Goal: Task Accomplishment & Management: Complete application form

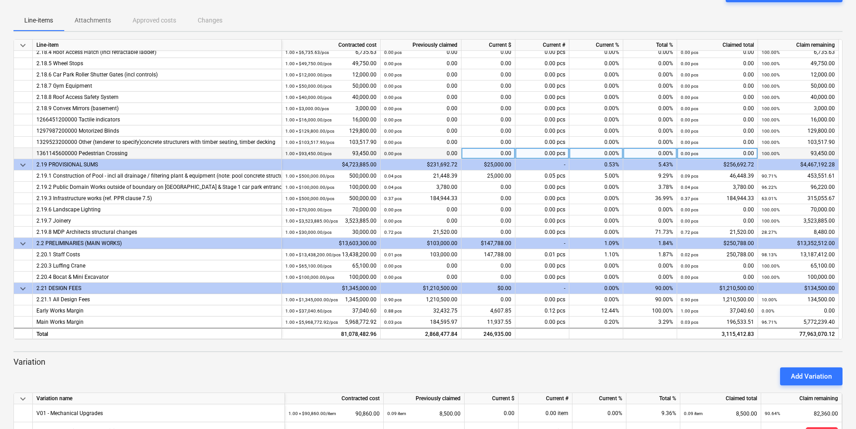
scroll to position [90, 0]
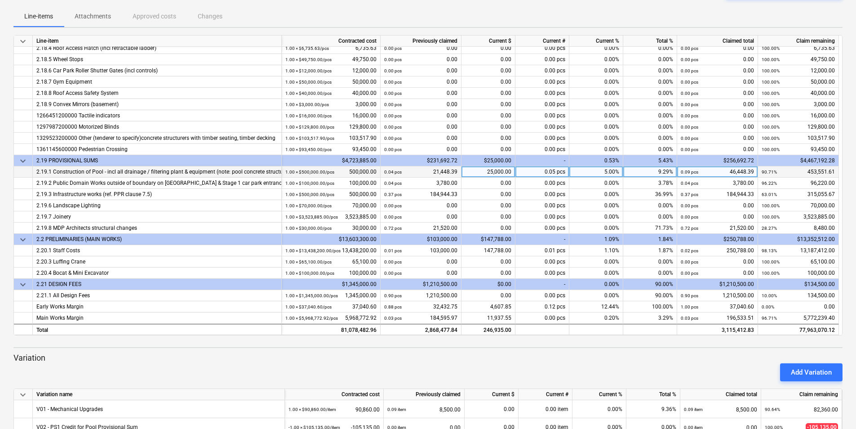
click at [494, 169] on div "25,000.00" at bounding box center [489, 171] width 54 height 11
type input "20000"
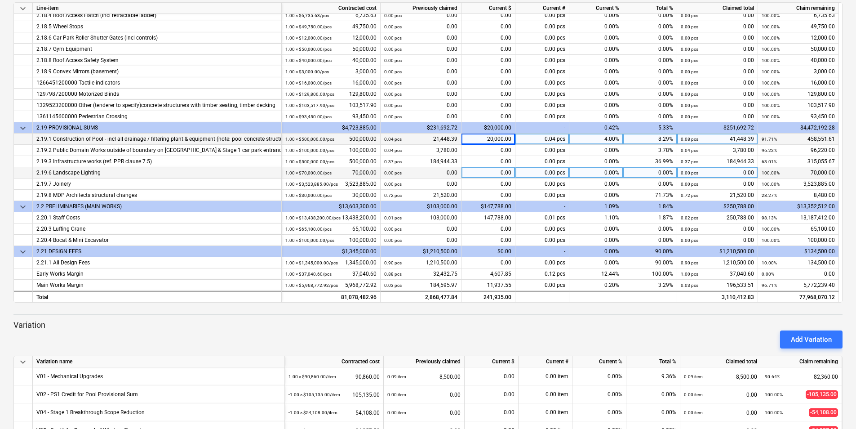
scroll to position [135, 0]
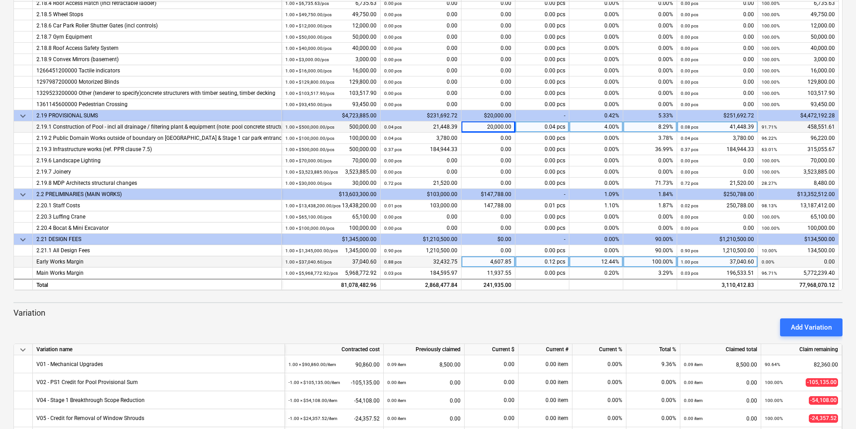
click at [500, 263] on div "4,607.85" at bounding box center [489, 261] width 54 height 11
type input "0"
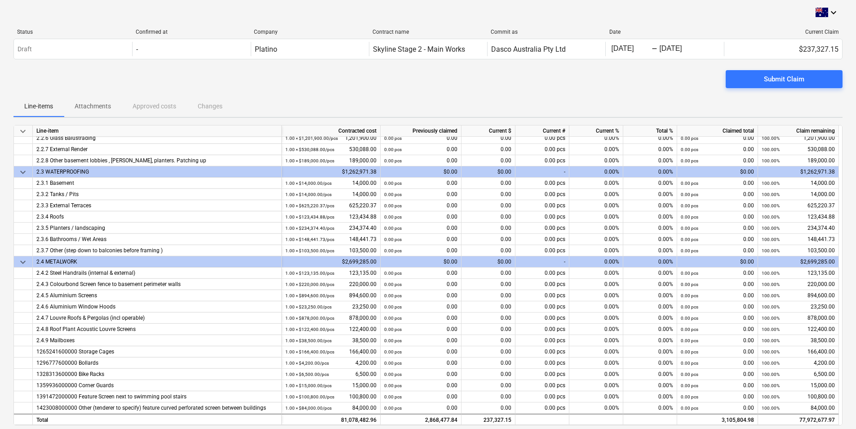
scroll to position [0, 0]
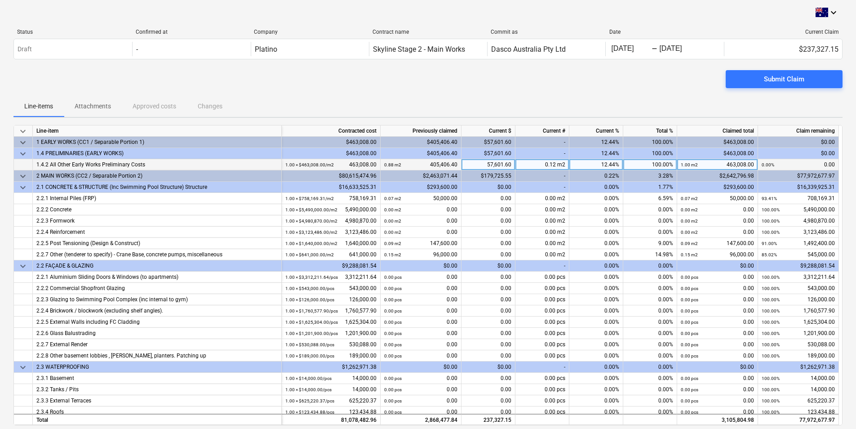
click at [506, 162] on div "57,601.60" at bounding box center [489, 164] width 54 height 11
type input "0"
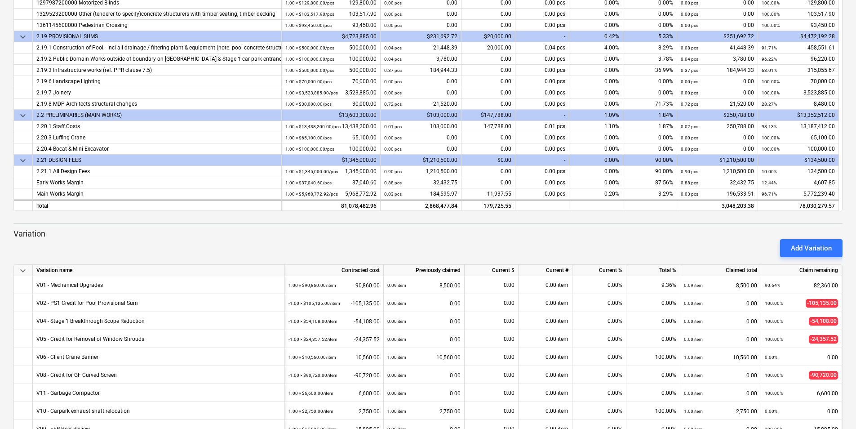
scroll to position [169, 0]
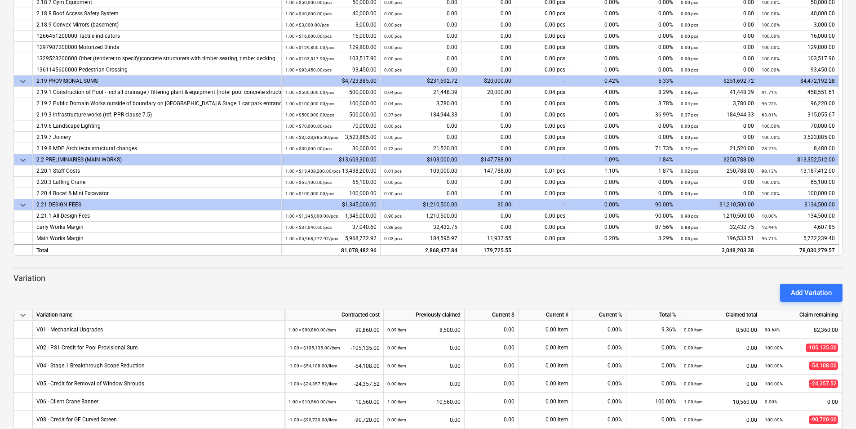
click at [425, 274] on p "Variation" at bounding box center [427, 278] width 829 height 11
drag, startPoint x: 425, startPoint y: 274, endPoint x: 407, endPoint y: 278, distance: 18.9
click at [407, 278] on p "Variation" at bounding box center [427, 278] width 829 height 11
click at [664, 236] on div "3.29%" at bounding box center [651, 238] width 54 height 11
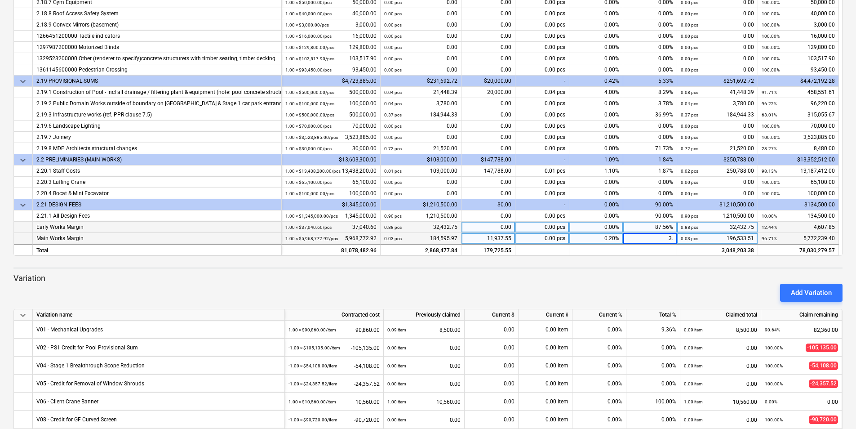
type input "3.5"
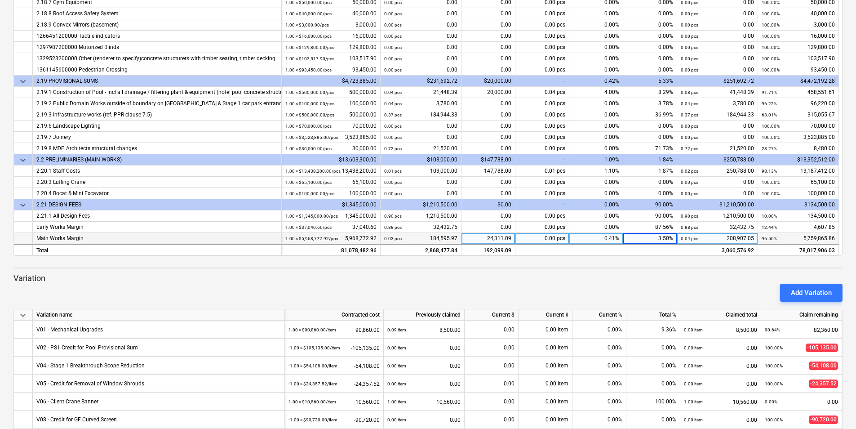
click at [669, 236] on div "3.50%" at bounding box center [651, 238] width 54 height 11
type input "3.537"
click at [642, 267] on div at bounding box center [427, 267] width 829 height 1
click at [662, 237] on div "3.54%" at bounding box center [651, 238] width 54 height 11
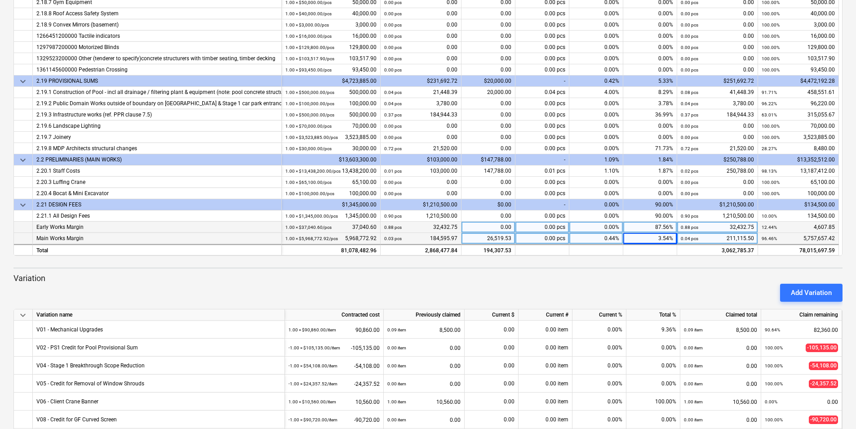
click at [489, 226] on div "0.00" at bounding box center [489, 227] width 54 height 11
type input "100"
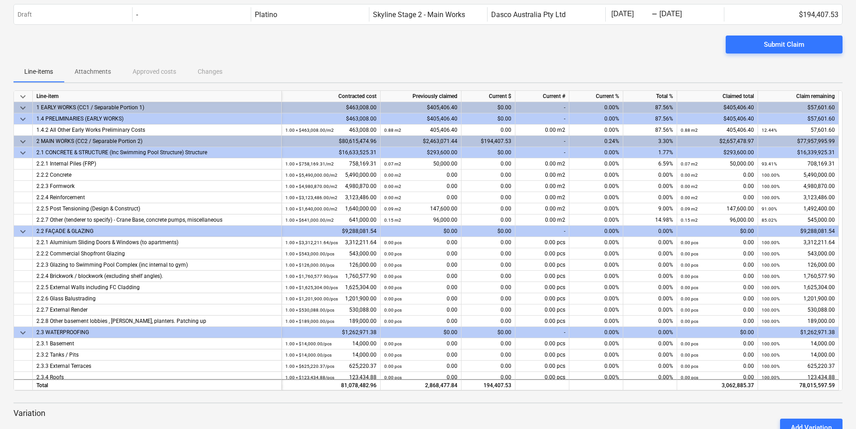
scroll to position [0, 0]
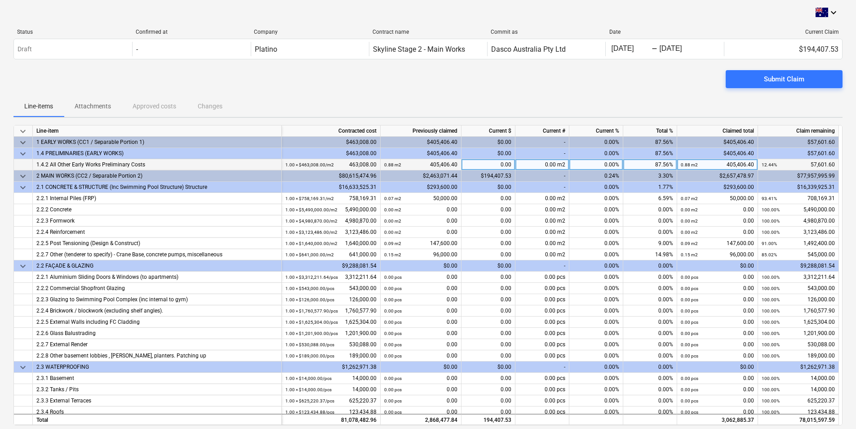
click at [486, 164] on div "0.00" at bounding box center [489, 164] width 54 height 11
type input "100"
click at [660, 164] on div "87.58%" at bounding box center [651, 164] width 54 height 11
type input "100"
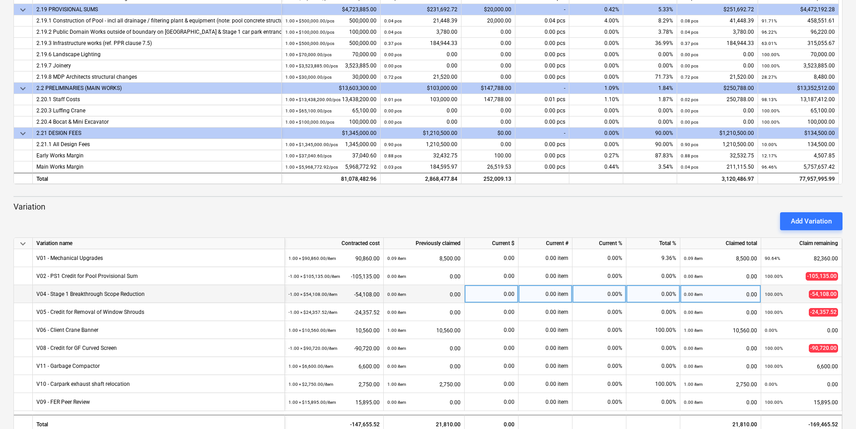
scroll to position [259, 0]
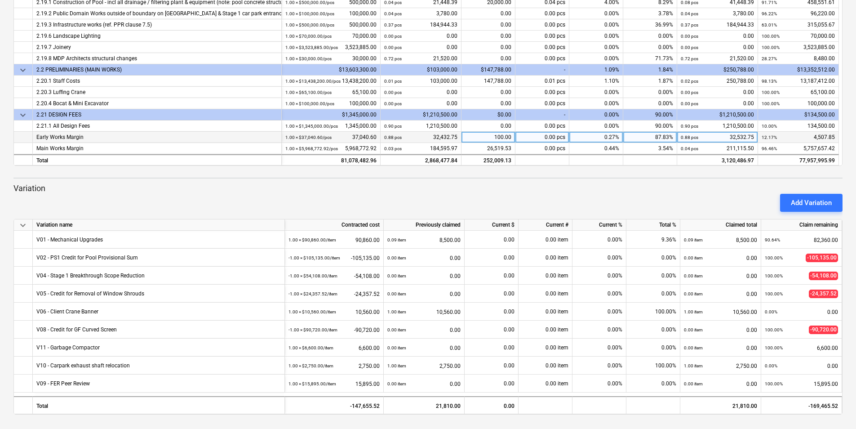
click at [661, 136] on div "87.83%" at bounding box center [651, 137] width 54 height 11
type input "100"
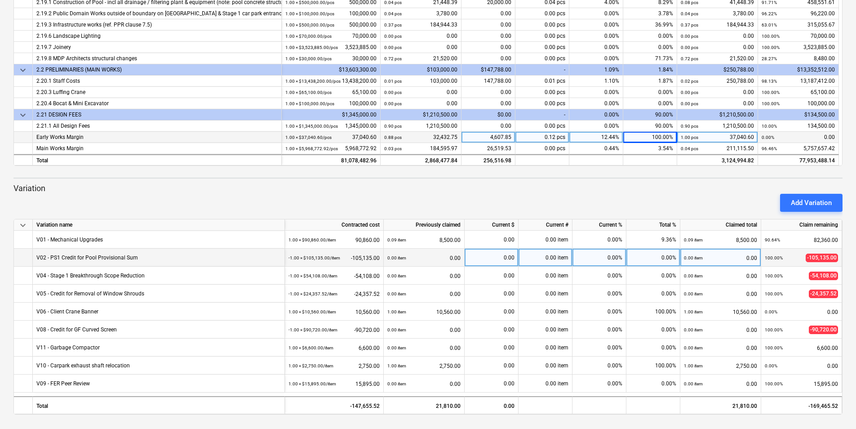
scroll to position [169, 0]
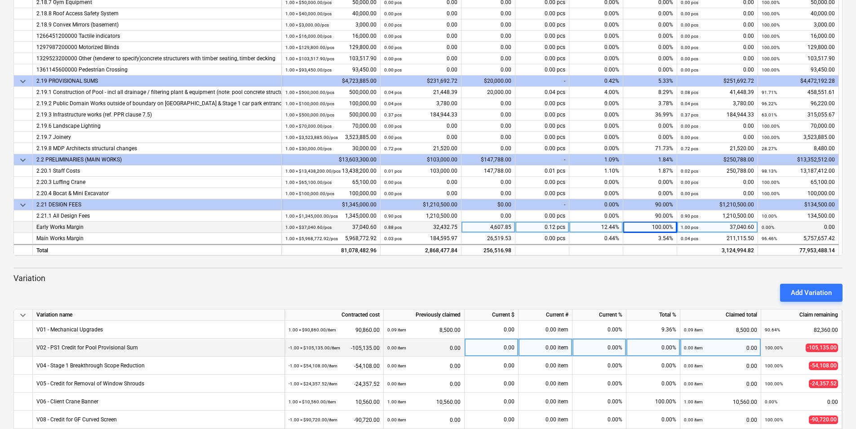
click at [669, 347] on div "0.00%" at bounding box center [654, 348] width 54 height 18
type input "8.29"
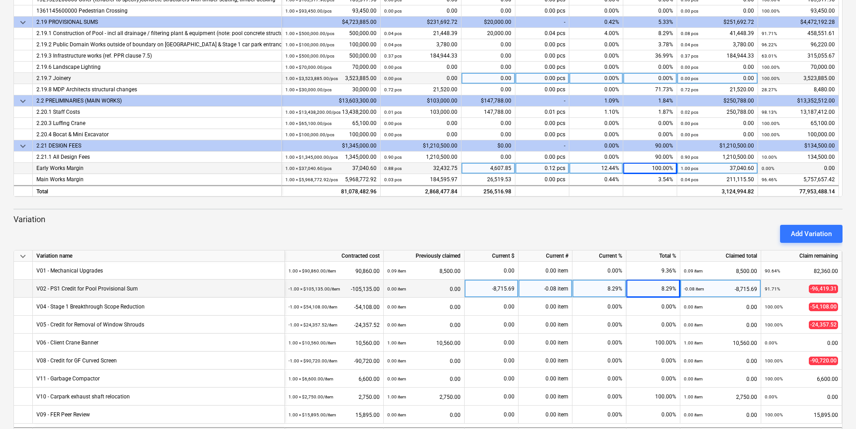
scroll to position [214, 0]
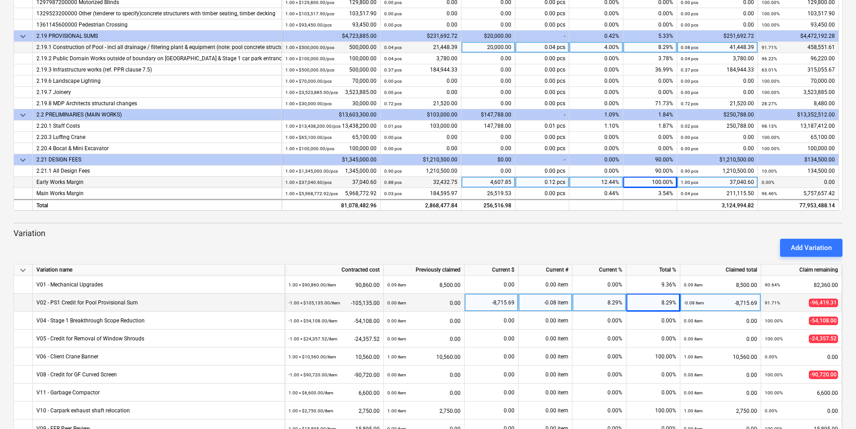
click at [498, 47] on div "20,000.00" at bounding box center [489, 47] width 54 height 11
type input "25000"
click at [660, 304] on div "8.29%" at bounding box center [654, 303] width 54 height 18
type input "9.29"
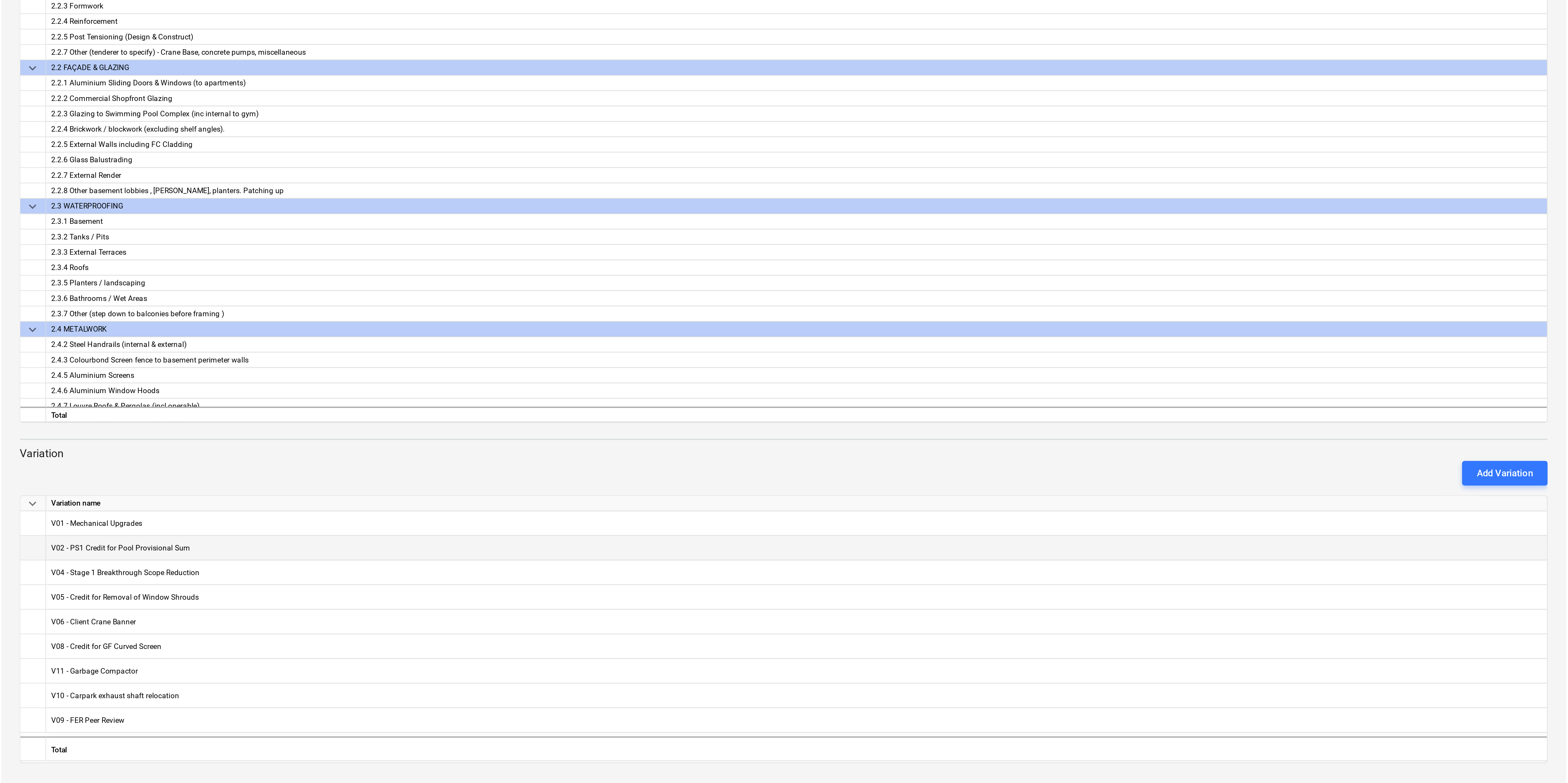
scroll to position [2, 0]
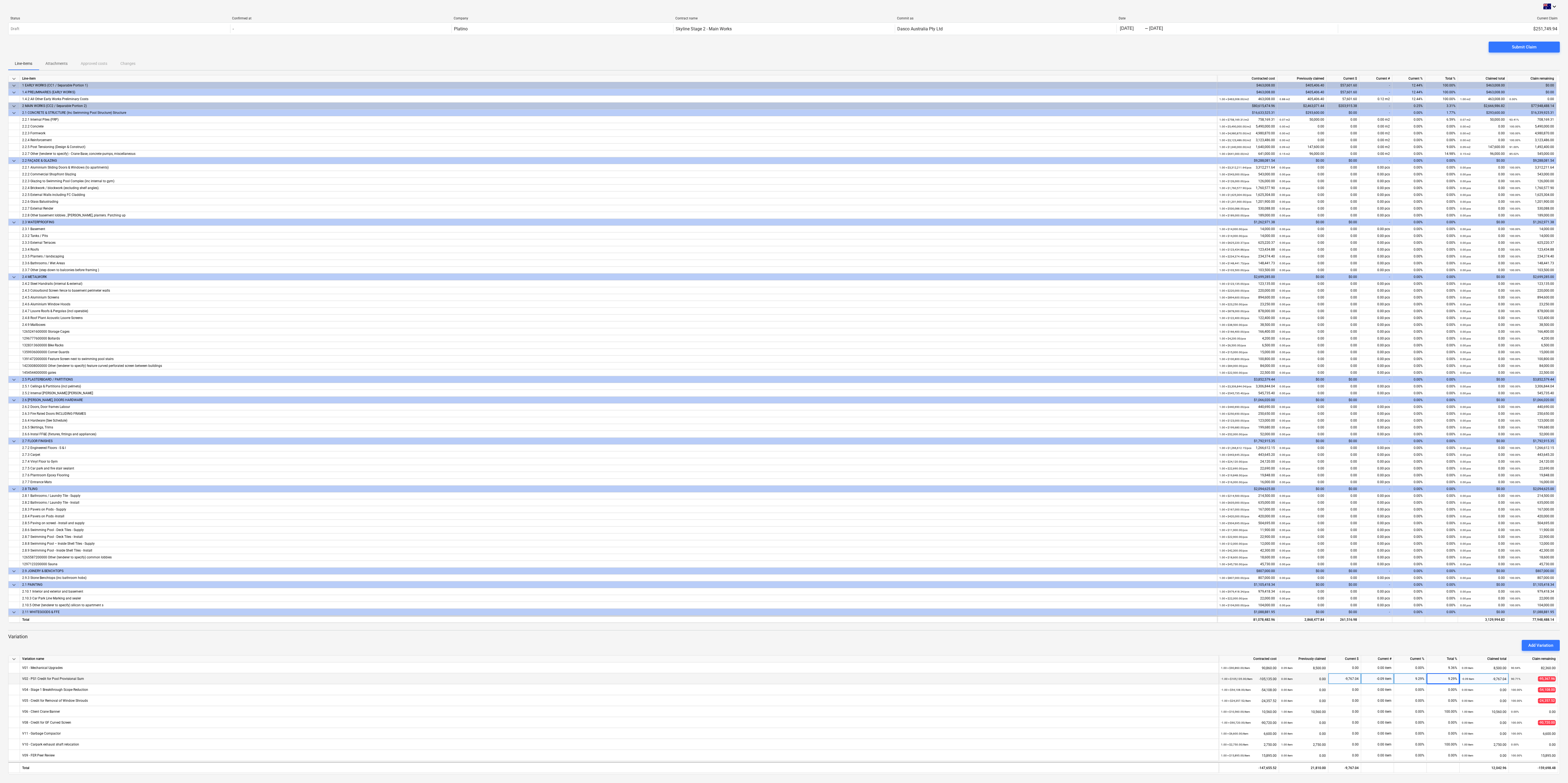
click at [523, 82] on div "Line-item" at bounding box center [618, 78] width 1197 height 7
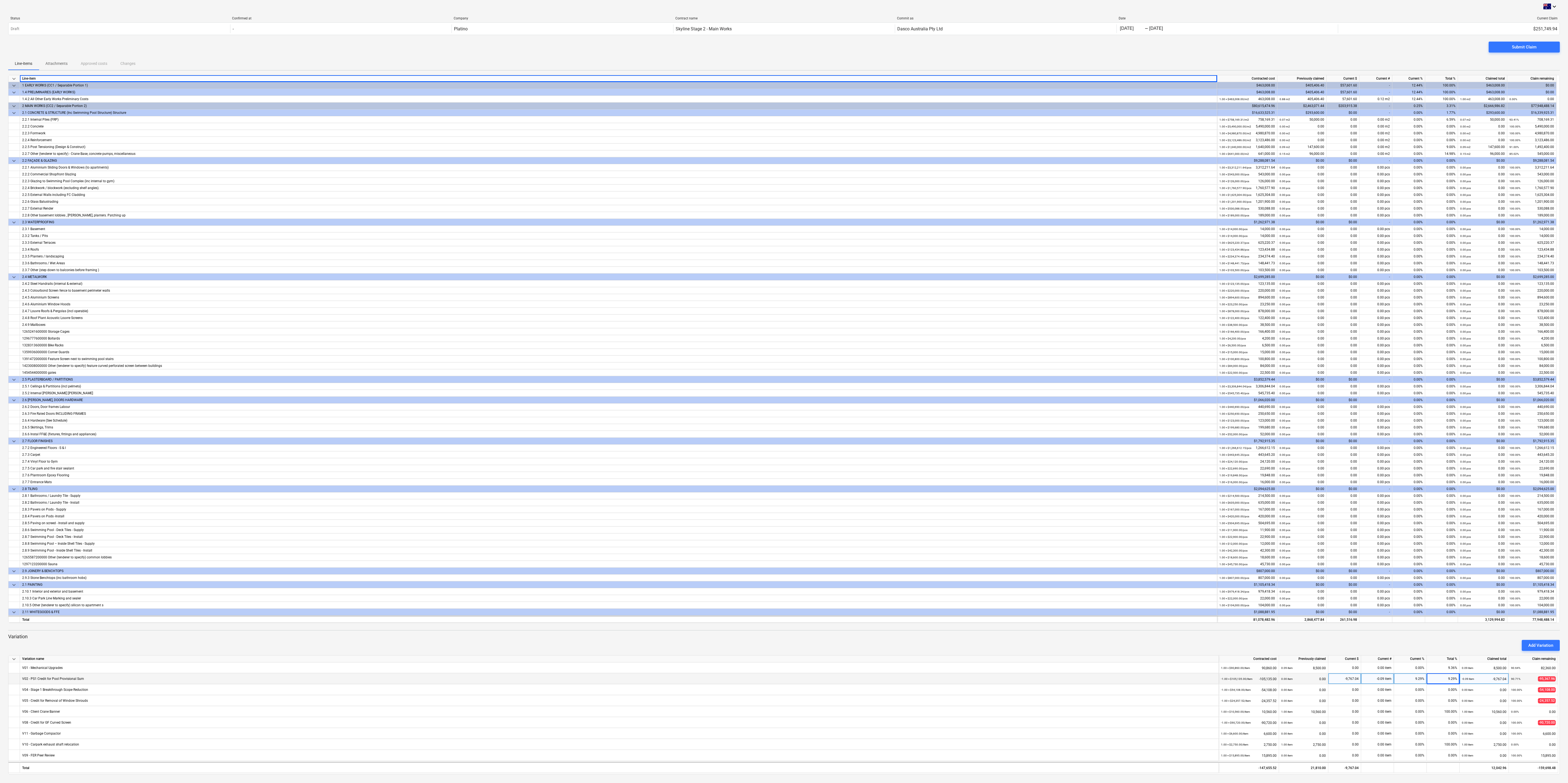
click at [523, 82] on div "Line-item" at bounding box center [618, 78] width 1197 height 7
drag, startPoint x: 1217, startPoint y: 82, endPoint x: 1118, endPoint y: 152, distance: 121.2
click at [523, 152] on div "2.2.7 Other (tenderer to specify) - Crane Base, concrete pumps, miscellaneous" at bounding box center [618, 153] width 1192 height 7
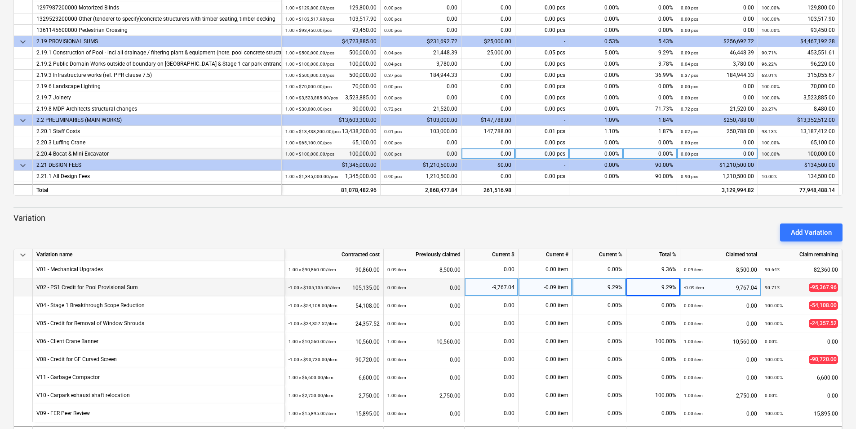
scroll to position [1499, 0]
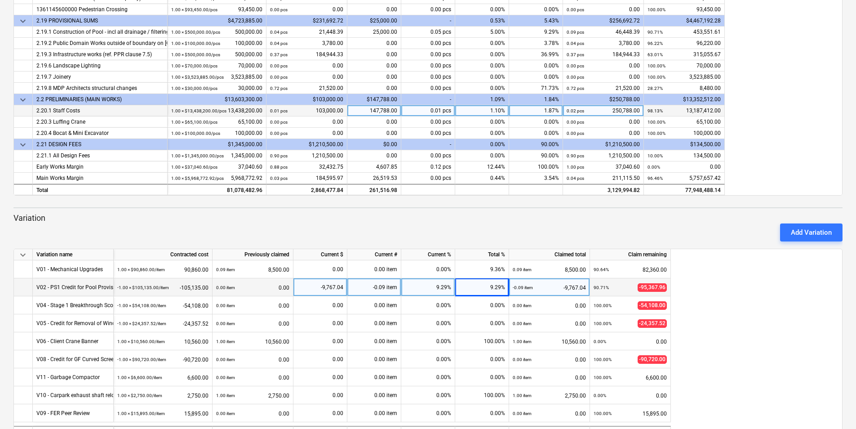
click at [387, 110] on div "147,788.00" at bounding box center [375, 110] width 54 height 11
type input "164753.85"
click at [388, 230] on div "Add Variation" at bounding box center [428, 232] width 837 height 25
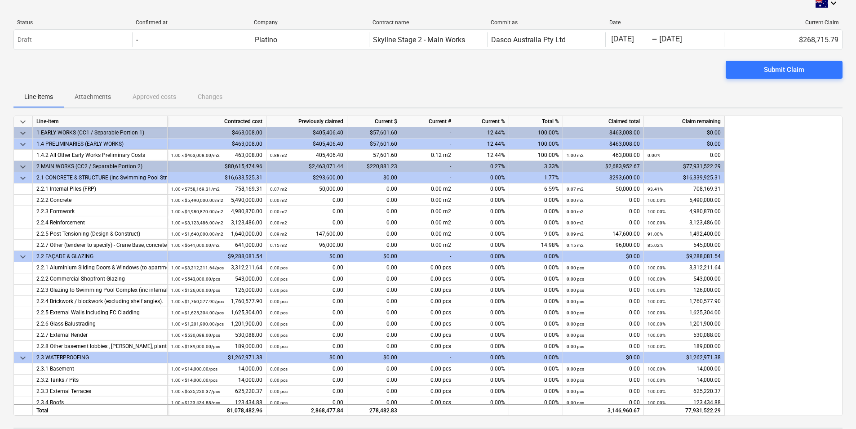
scroll to position [0, 0]
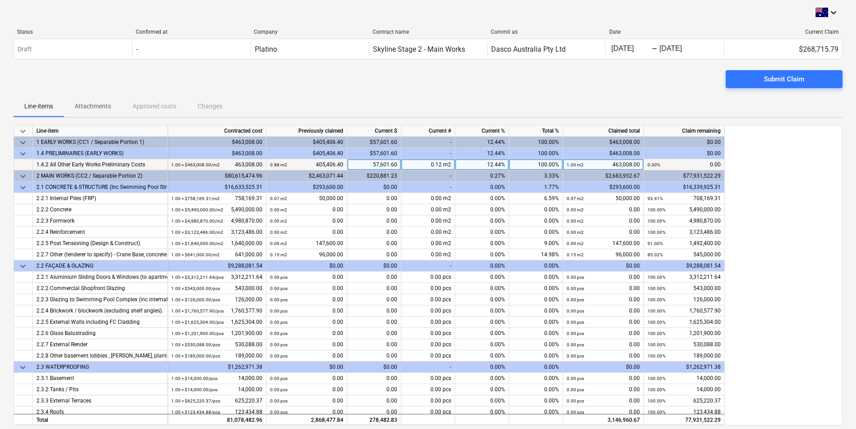
click at [542, 162] on div "100.00%" at bounding box center [536, 164] width 54 height 11
click at [391, 163] on div "57,601.60" at bounding box center [375, 164] width 54 height 11
type input "0"
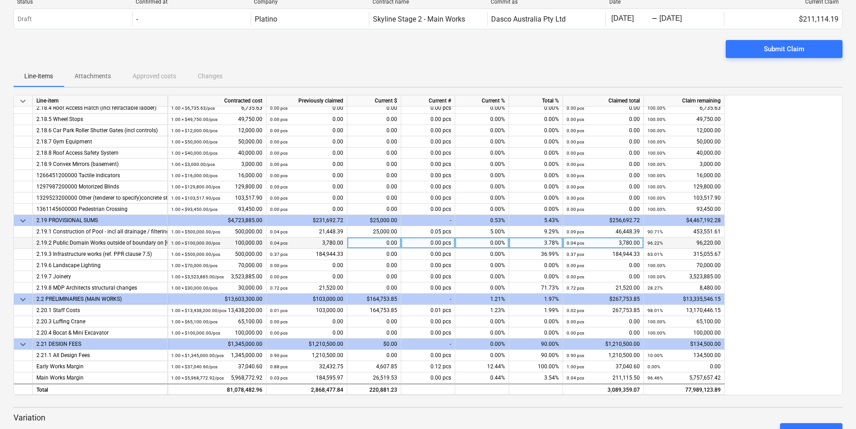
scroll to position [135, 0]
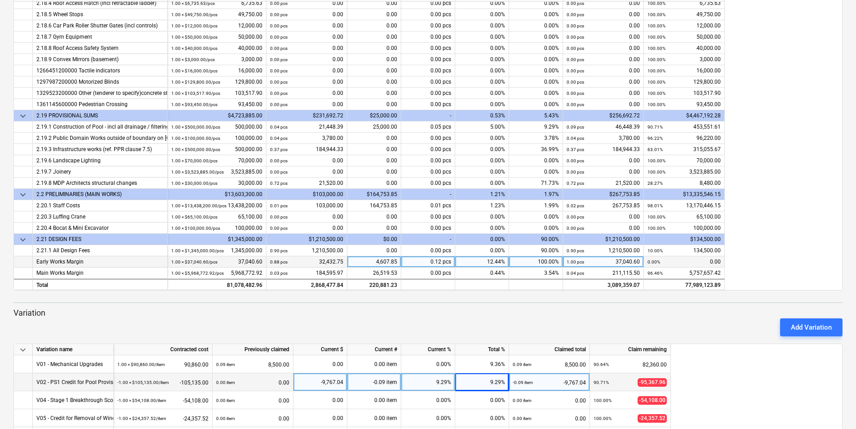
click at [392, 257] on div "4,607.85" at bounding box center [375, 261] width 54 height 11
type input "0"
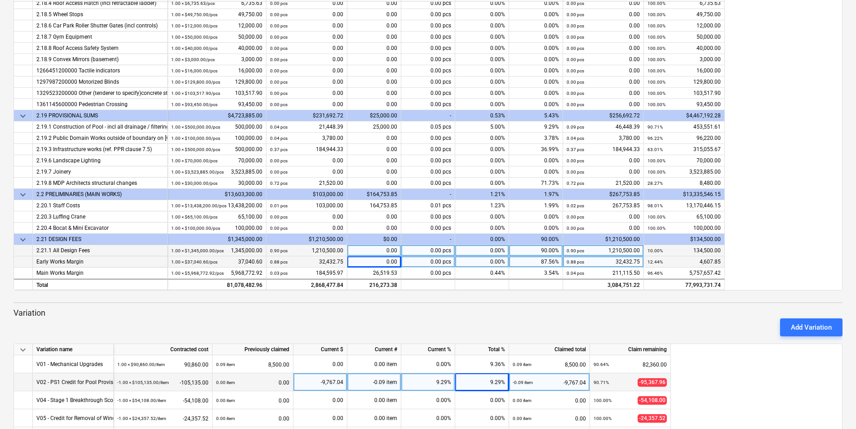
click at [376, 254] on div "0.00" at bounding box center [375, 250] width 54 height 11
type input "100000"
click at [368, 322] on div "Add Variation" at bounding box center [428, 327] width 837 height 25
click at [375, 247] on div "100,000.00" at bounding box center [375, 250] width 54 height 11
type input "0"
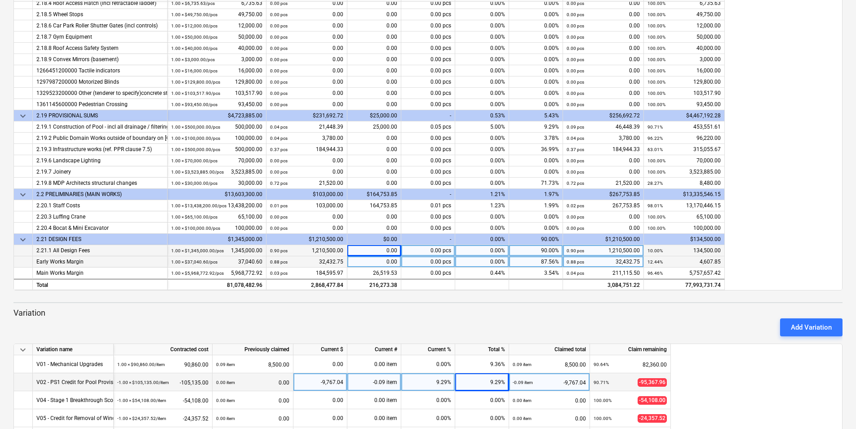
click at [385, 252] on div "0.00" at bounding box center [375, 250] width 54 height 11
click at [418, 310] on p "Variation" at bounding box center [427, 313] width 829 height 11
click at [387, 249] on div "0.00" at bounding box center [375, 250] width 54 height 11
type input "10000"
click at [388, 249] on div "10,000.00" at bounding box center [375, 250] width 54 height 11
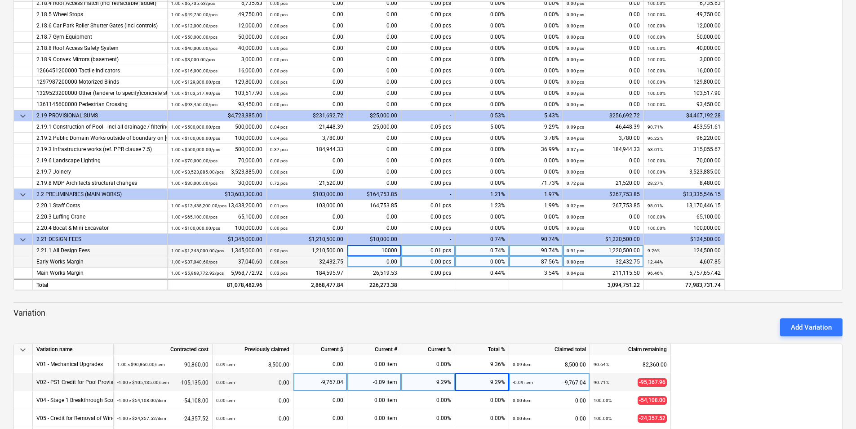
click at [545, 251] on div "90.74%" at bounding box center [536, 250] width 54 height 11
click at [545, 251] on input at bounding box center [535, 250] width 53 height 11
type input "91"
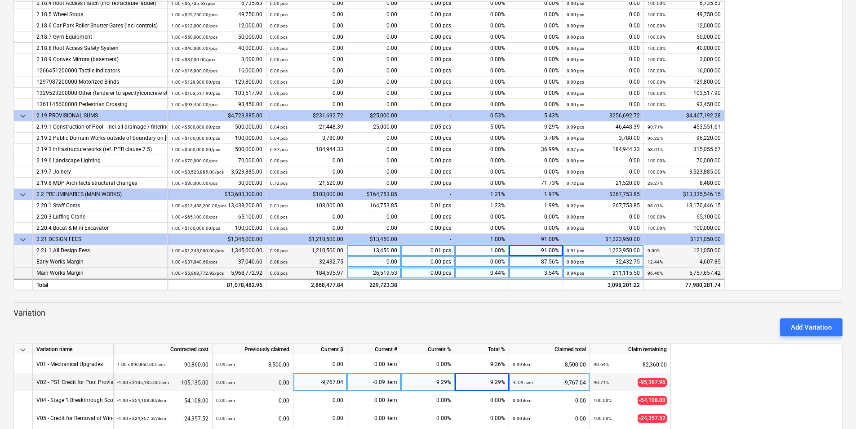
click at [540, 278] on div "3.54%" at bounding box center [536, 272] width 54 height 11
type input "3.82"
click at [537, 261] on div "87.56%" at bounding box center [536, 261] width 54 height 11
type input "100"
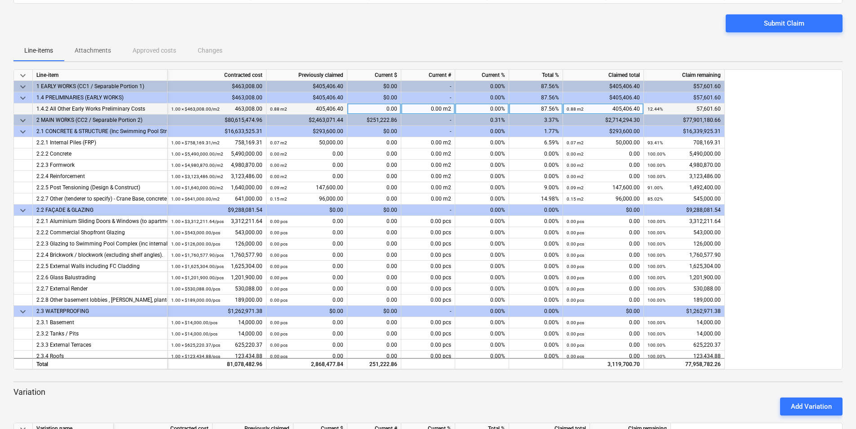
scroll to position [45, 0]
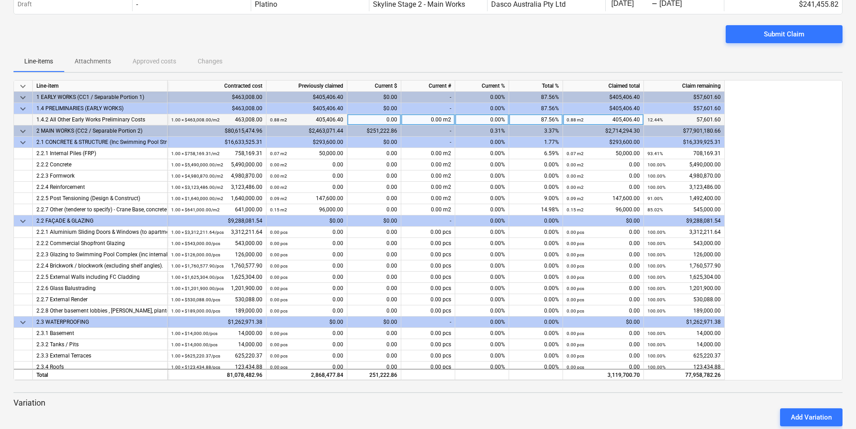
click at [539, 118] on div "87.56%" at bounding box center [536, 119] width 54 height 11
type input "100"
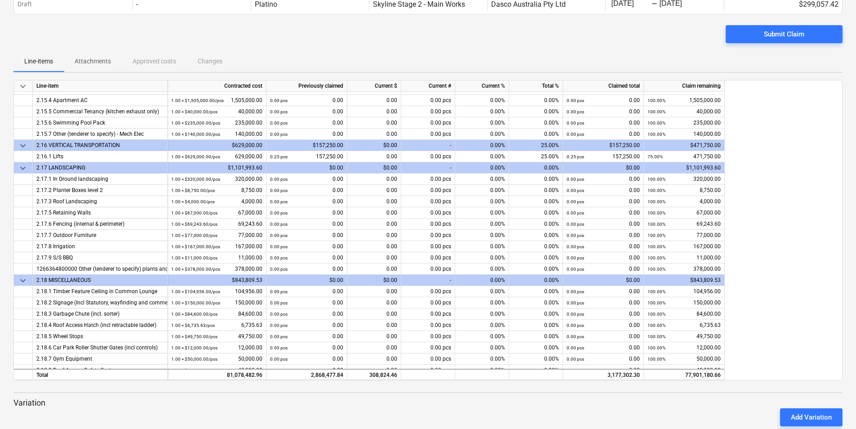
scroll to position [1499, 0]
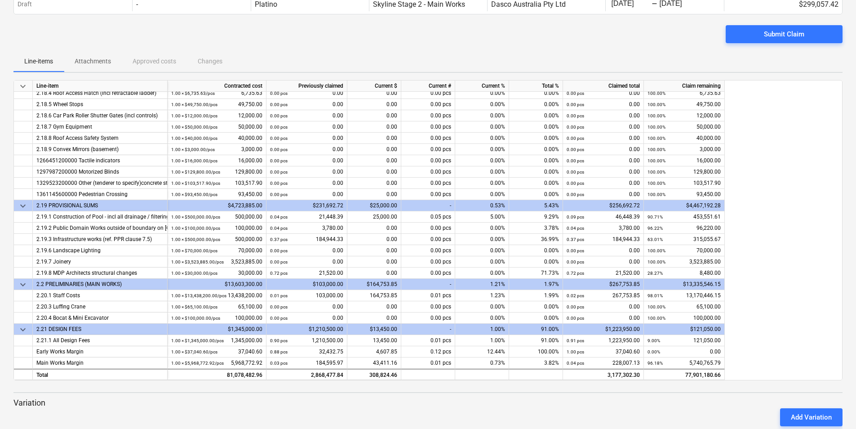
click at [225, 45] on div "Submit Claim" at bounding box center [427, 37] width 829 height 25
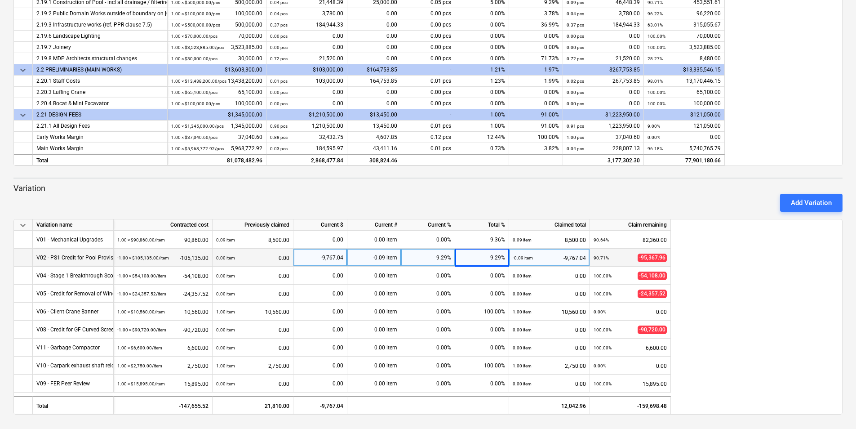
scroll to position [234, 0]
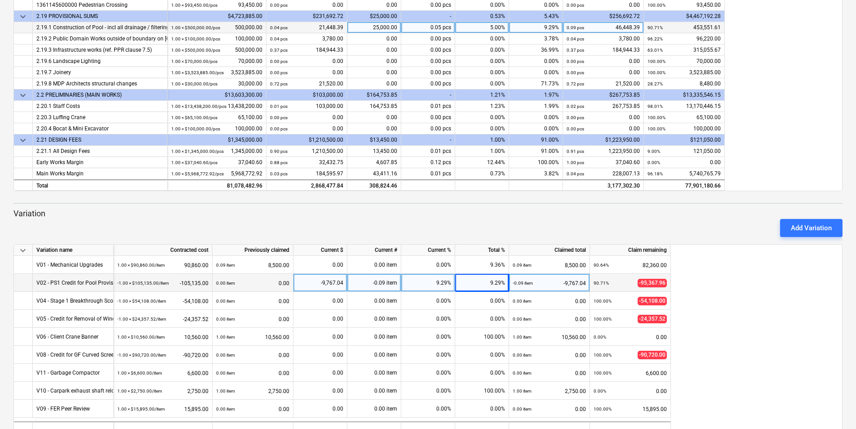
click at [384, 27] on div "25,000.00" at bounding box center [375, 27] width 54 height 11
type input "30000"
click at [488, 283] on div "9.29%" at bounding box center [482, 283] width 54 height 18
type input "10.29"
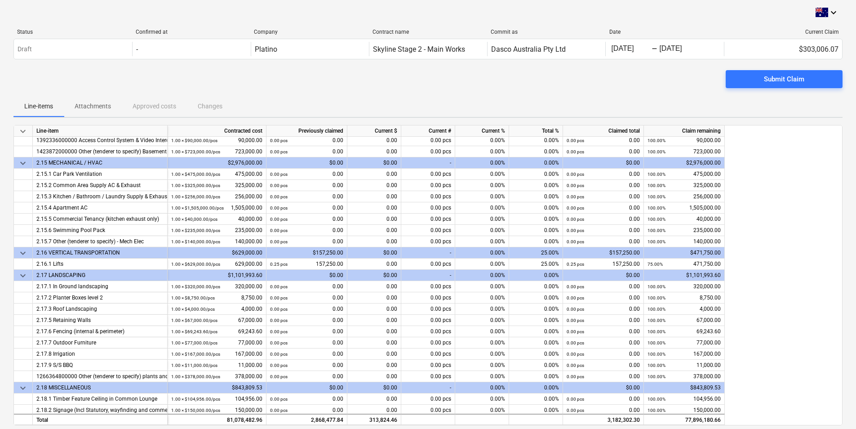
scroll to position [1184, 0]
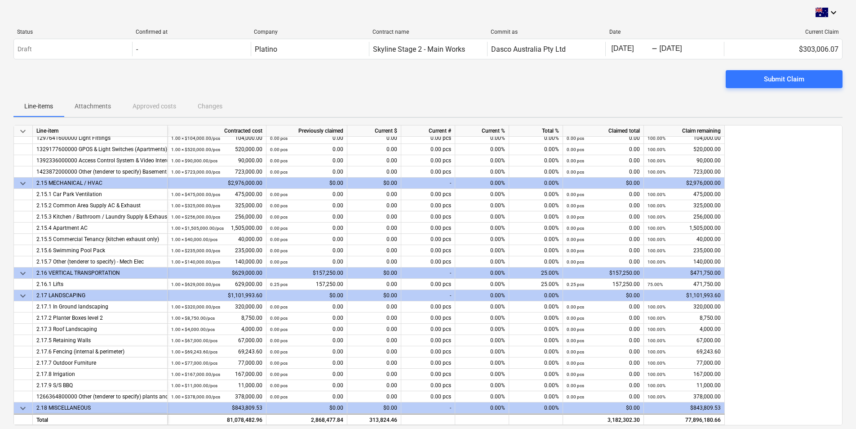
click at [101, 106] on p "Attachments" at bounding box center [93, 106] width 36 height 9
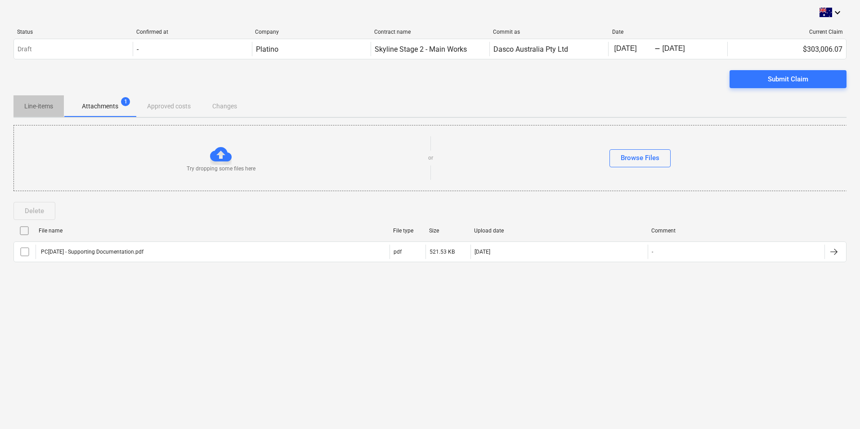
click at [46, 102] on p "Line-items" at bounding box center [38, 106] width 29 height 9
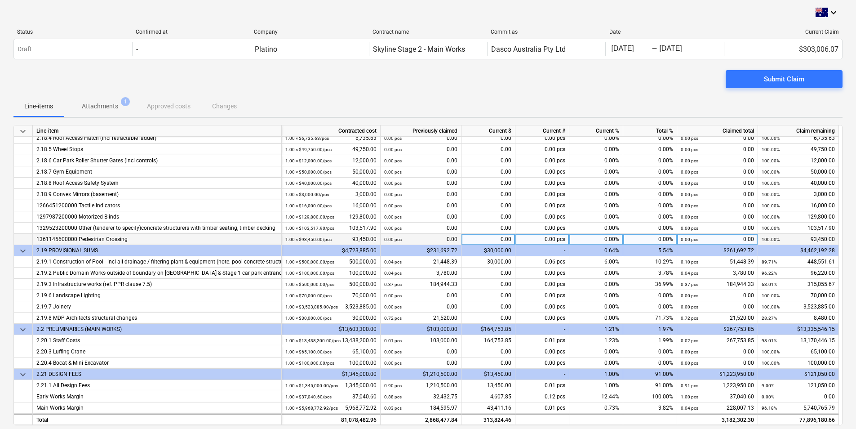
scroll to position [1229, 0]
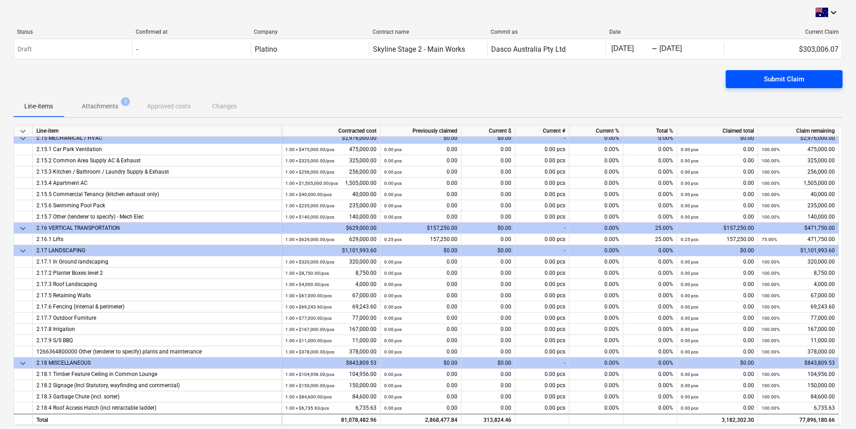
click at [783, 77] on div "Submit Claim" at bounding box center [784, 79] width 40 height 12
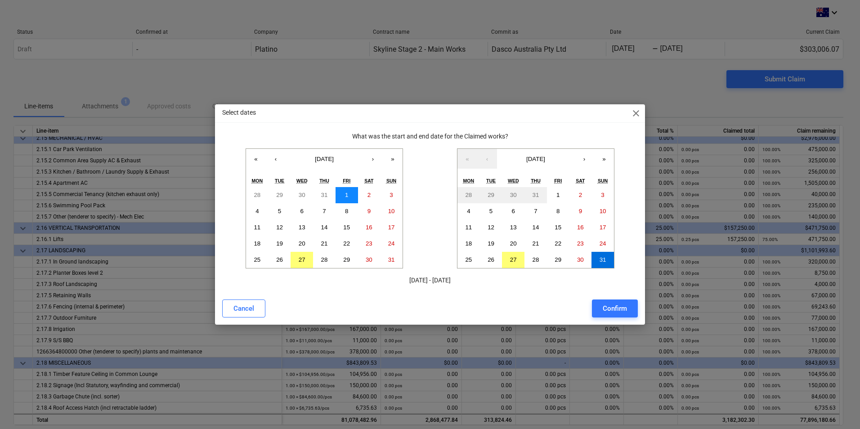
click at [344, 195] on button "1" at bounding box center [346, 195] width 22 height 16
click at [577, 259] on abbr "30" at bounding box center [580, 259] width 7 height 7
click at [612, 309] on div "Confirm" at bounding box center [614, 309] width 24 height 12
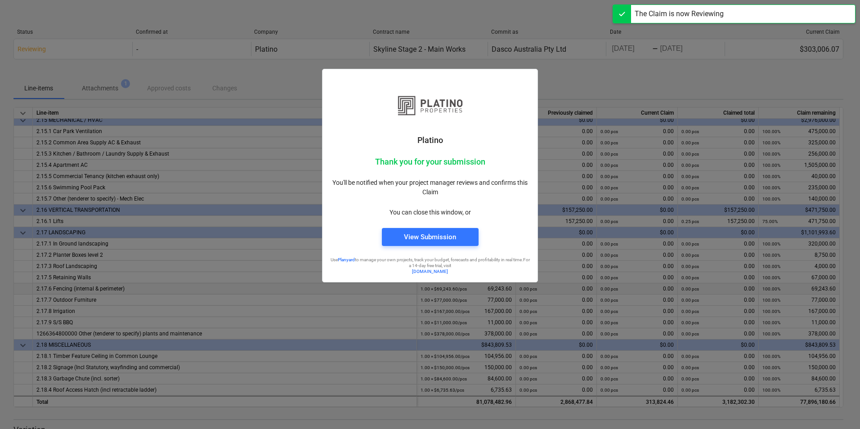
click at [427, 236] on div "View Submission" at bounding box center [430, 237] width 52 height 12
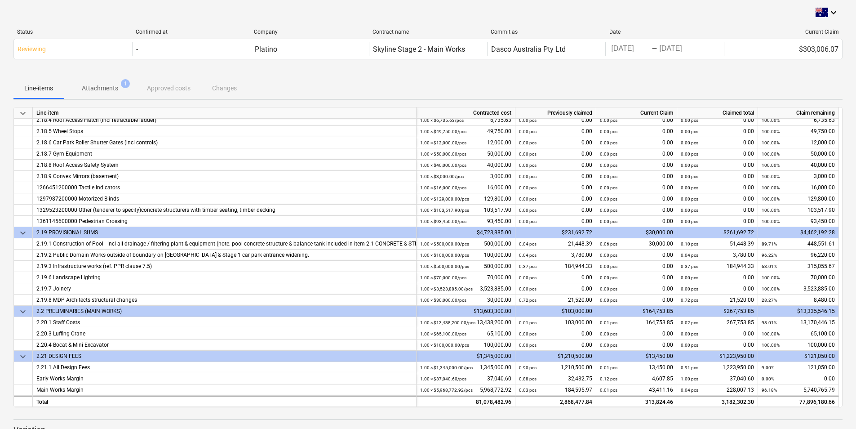
scroll to position [45, 0]
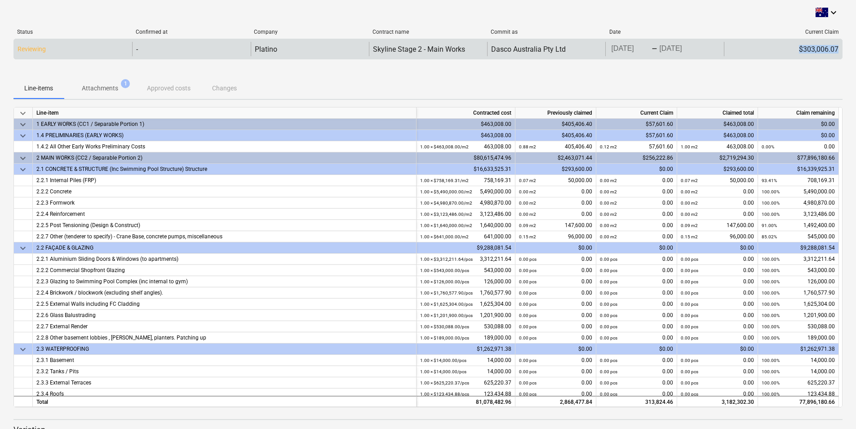
drag, startPoint x: 803, startPoint y: 49, endPoint x: 842, endPoint y: 48, distance: 39.1
click at [842, 48] on div "Reviewing - Platino Skyline Stage 2 - Main Works Dasco Australia Pty Ltd [DATE]…" at bounding box center [427, 49] width 829 height 21
